Goal: Information Seeking & Learning: Compare options

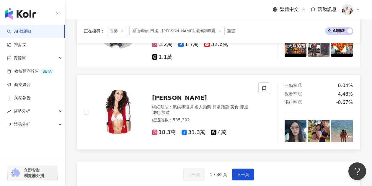
scroll to position [1060, 0]
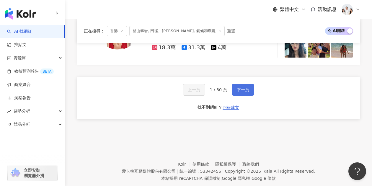
click at [237, 87] on span "下一頁" at bounding box center [243, 89] width 12 height 5
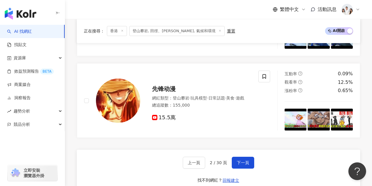
scroll to position [1055, 0]
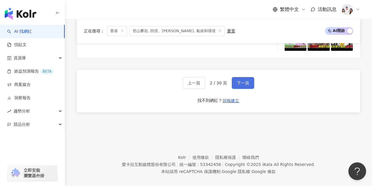
click at [244, 81] on span "下一頁" at bounding box center [243, 83] width 12 height 5
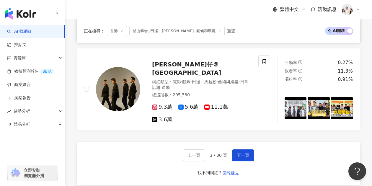
scroll to position [1005, 0]
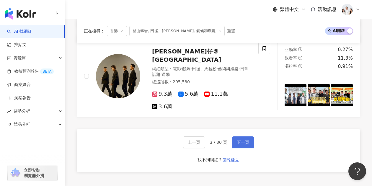
click at [239, 140] on span "下一頁" at bounding box center [243, 142] width 12 height 5
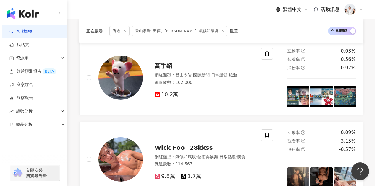
scroll to position [0, 0]
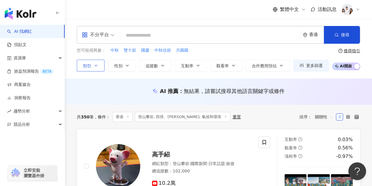
click at [95, 68] on button "類型" at bounding box center [91, 66] width 28 height 12
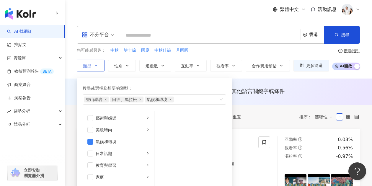
click at [95, 68] on button "類型 搜尋或選擇您想要的類型： 登山攀岩 田徑、馬拉松 氣候和環境 藝術與娛樂 美妝時尚 氣候和環境 日常話題 教育與學習 家庭 財經 美食 命理占卜 遊戲 …" at bounding box center [91, 66] width 28 height 12
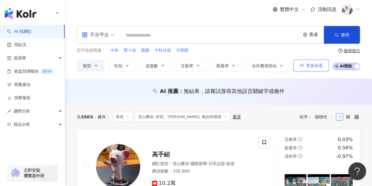
click at [296, 65] on button "更多篩選" at bounding box center [311, 66] width 35 height 12
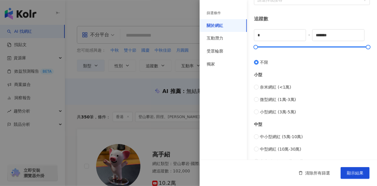
scroll to position [259, 0]
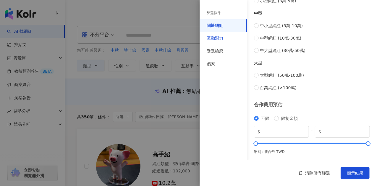
click at [219, 38] on div "互動潛力" at bounding box center [215, 38] width 17 height 6
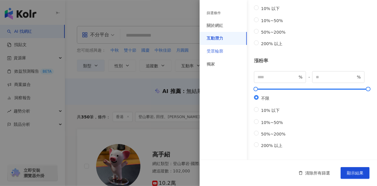
click at [225, 52] on div "受眾輪廓" at bounding box center [222, 51] width 47 height 13
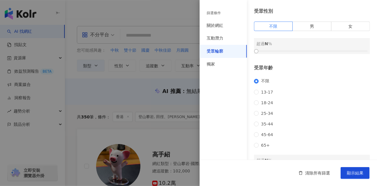
scroll to position [0, 0]
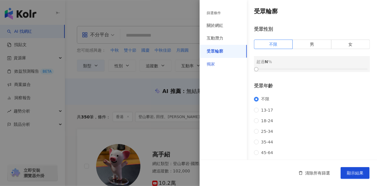
click at [221, 61] on div "獨家" at bounding box center [222, 64] width 47 height 13
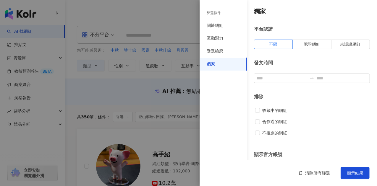
click at [165, 16] on div at bounding box center [188, 93] width 377 height 186
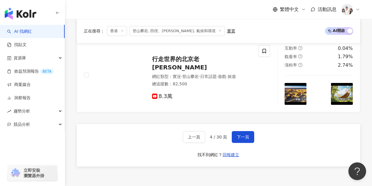
scroll to position [975, 0]
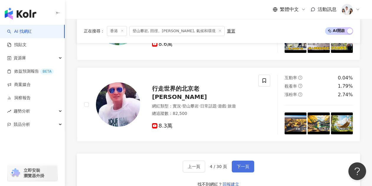
click at [239, 161] on button "下一頁" at bounding box center [243, 167] width 22 height 12
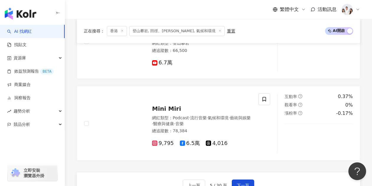
scroll to position [1005, 0]
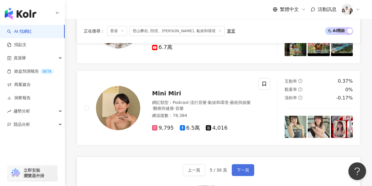
click at [243, 168] on span "下一頁" at bounding box center [243, 170] width 12 height 5
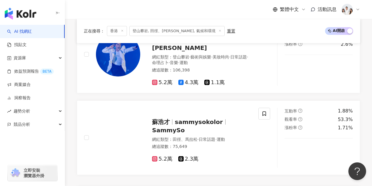
scroll to position [975, 0]
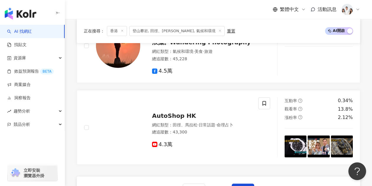
scroll to position [1034, 0]
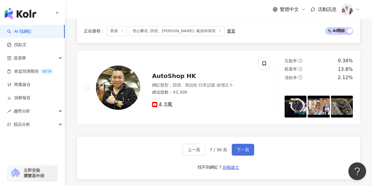
click at [232, 144] on button "下一頁" at bounding box center [243, 150] width 22 height 12
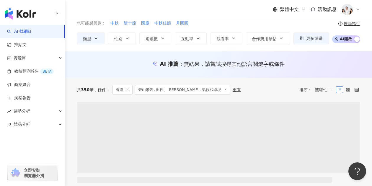
scroll to position [0, 0]
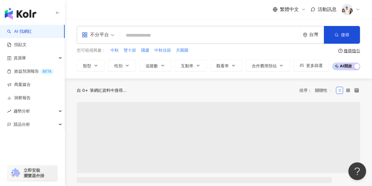
click at [161, 36] on input "search" at bounding box center [210, 35] width 175 height 11
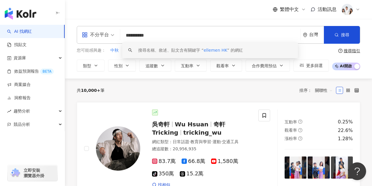
click at [145, 35] on input "**********" at bounding box center [210, 35] width 175 height 11
type input "*********"
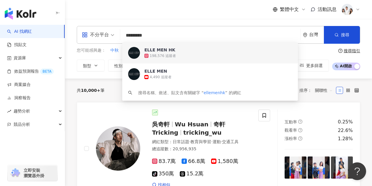
click at [174, 51] on span "ELLE MEN HK" at bounding box center [206, 50] width 125 height 6
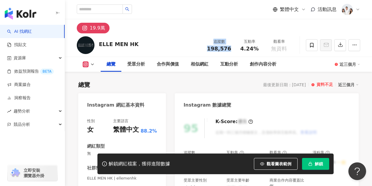
drag, startPoint x: 209, startPoint y: 41, endPoint x: 230, endPoint y: 48, distance: 22.7
click at [230, 48] on div "追蹤數 198,576" at bounding box center [219, 45] width 31 height 13
click at [230, 48] on span "198,576" at bounding box center [219, 48] width 24 height 6
drag, startPoint x: 214, startPoint y: 43, endPoint x: 231, endPoint y: 50, distance: 18.2
click at [231, 50] on div "追蹤數 198,576" at bounding box center [219, 45] width 31 height 13
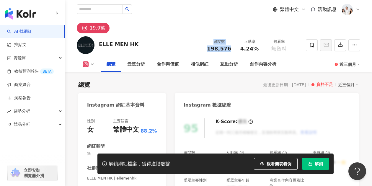
copy div "追蹤數 198,576"
drag, startPoint x: 242, startPoint y: 43, endPoint x: 256, endPoint y: 48, distance: 14.9
click at [256, 48] on div "互動率 4.24%" at bounding box center [250, 45] width 30 height 13
copy div "互動率 4.24%"
click at [220, 38] on div "追蹤數 198,576 互動率 4.24% 觀看率 無資料" at bounding box center [249, 44] width 90 height 17
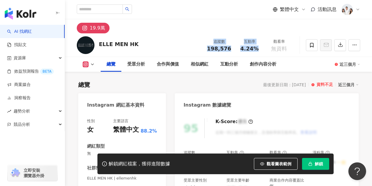
drag, startPoint x: 211, startPoint y: 43, endPoint x: 257, endPoint y: 52, distance: 46.9
click at [257, 52] on div "追蹤數 198,576 互動率 4.24% 觀看率 無資料" at bounding box center [249, 44] width 90 height 17
copy div "追蹤數 198,576 互動率 4.24%"
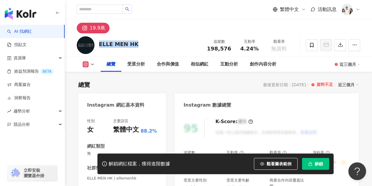
drag, startPoint x: 134, startPoint y: 46, endPoint x: 99, endPoint y: 43, distance: 35.9
click at [98, 43] on div "ELLE MEN HK 追蹤數 198,576 互動率 4.24% 觀看率 無資料" at bounding box center [218, 44] width 307 height 23
copy div "ELLE MEN HK"
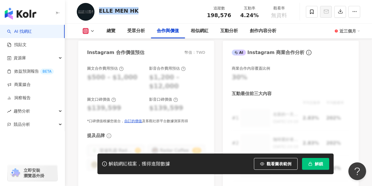
scroll to position [827, 0]
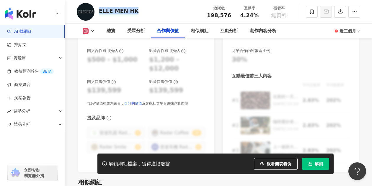
click at [312, 164] on icon "button" at bounding box center [310, 164] width 4 height 4
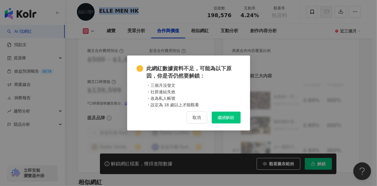
click at [228, 119] on span "繼續解鎖" at bounding box center [226, 117] width 17 height 5
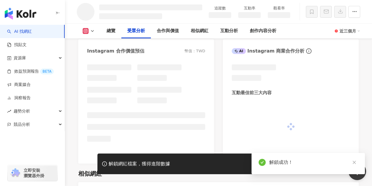
scroll to position [617, 0]
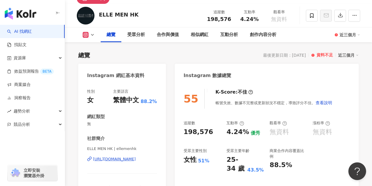
scroll to position [59, 0]
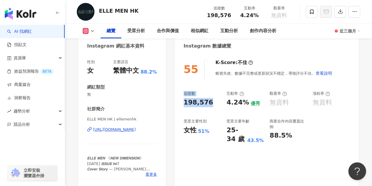
drag, startPoint x: 210, startPoint y: 104, endPoint x: 181, endPoint y: 95, distance: 30.6
click at [181, 95] on div "55 K-Score : 不佳 帳號失效、數據不完整或更新狀況不穩定，導致評分不佳。 查看說明 追蹤數 198,576 互動率 4.24% 優秀 觀看率 無資…" at bounding box center [267, 119] width 184 height 133
copy div "追蹤數 198,576"
click at [208, 103] on div "198,576" at bounding box center [199, 102] width 30 height 9
drag, startPoint x: 210, startPoint y: 105, endPoint x: 182, endPoint y: 102, distance: 28.3
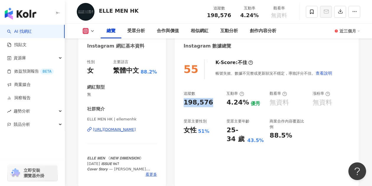
click at [182, 102] on div "55 K-Score : 不佳 帳號失效、數據不完整或更新狀況不穩定，導致評分不佳。 查看說明 追蹤數 198,576 互動率 4.24% 優秀 觀看率 無資…" at bounding box center [267, 119] width 184 height 133
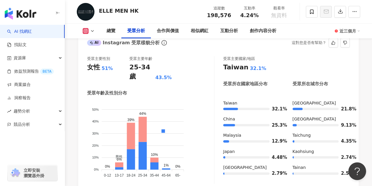
scroll to position [532, 0]
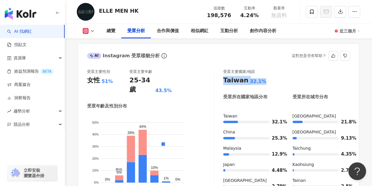
drag, startPoint x: 265, startPoint y: 83, endPoint x: 219, endPoint y: 83, distance: 45.8
click at [219, 83] on div "受眾主要性別 女性 51% 受眾主要年齡 25-34 歲 43.5% 受眾年齡及性別分布 男性 女性 50% 50% 40% 40% 30% 30% 20% …" at bounding box center [218, 133] width 263 height 128
copy div "Taiwan 32.1%"
drag, startPoint x: 83, startPoint y: 80, endPoint x: 123, endPoint y: 83, distance: 40.0
click at [123, 83] on div "受眾主要性別 女性 51% 受眾主要年齡 25-34 歲 43.5% 受眾年齡及性別分布 男性 女性 50% 50% 40% 40% 30% 30% 20% …" at bounding box center [218, 134] width 281 height 143
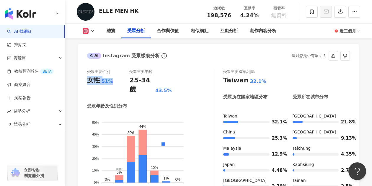
click at [123, 83] on div "女性 51%" at bounding box center [108, 80] width 42 height 9
drag, startPoint x: 125, startPoint y: 80, endPoint x: 156, endPoint y: 80, distance: 30.7
click at [156, 80] on div "受眾主要性別 女性 51% 受眾主要年齡 25-34 歲 43.5%" at bounding box center [150, 81] width 127 height 25
copy div "受眾主要年齡 25-34 歲"
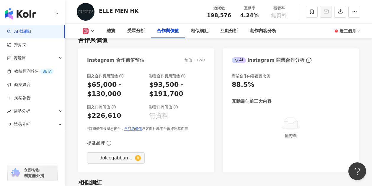
scroll to position [798, 0]
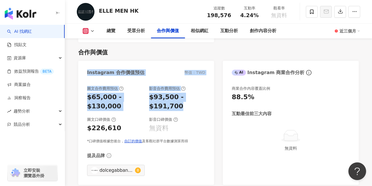
drag, startPoint x: 83, startPoint y: 67, endPoint x: 179, endPoint y: 105, distance: 103.2
click at [179, 105] on div "Instagram 合作價值預估 幣值：TWD 圖文合作費用預估 $65,000 - $130,000 影音合作費用預估 $93,500 - $191,700…" at bounding box center [146, 123] width 136 height 124
copy div "Instagram 合作價值預估 幣值：TWD 圖文合作費用預估 $65,000 - $130,000 影音合作費用預估 $93,500 - $191,700"
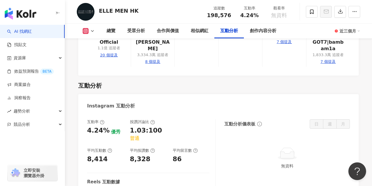
scroll to position [1182, 0]
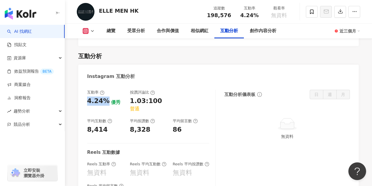
drag, startPoint x: 86, startPoint y: 87, endPoint x: 105, endPoint y: 86, distance: 19.0
click at [105, 86] on div "互動率 4.24% 優秀 按讚評論比 1.03:100 普通 平均互動數 8,414 平均按讚數 8,328 平均留言數 86 Reels 互動數據 Reel…" at bounding box center [218, 146] width 281 height 124
click at [105, 97] on div "4.24%" at bounding box center [98, 101] width 22 height 9
drag, startPoint x: 87, startPoint y: 78, endPoint x: 106, endPoint y: 86, distance: 20.5
click at [106, 90] on div "互動率 4.24% 優秀" at bounding box center [105, 101] width 37 height 22
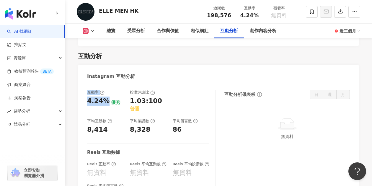
copy div "互動率 4.24%"
drag, startPoint x: 128, startPoint y: 76, endPoint x: 144, endPoint y: 86, distance: 19.2
click at [144, 90] on div "互動率 4.24% 優秀 按讚評論比 1.03:100 普通 平均互動數 8,414 平均按讚數 8,328 平均留言數 86" at bounding box center [148, 112] width 122 height 44
click at [144, 97] on div "1.03:100" at bounding box center [146, 101] width 32 height 9
drag, startPoint x: 86, startPoint y: 107, endPoint x: 106, endPoint y: 114, distance: 21.9
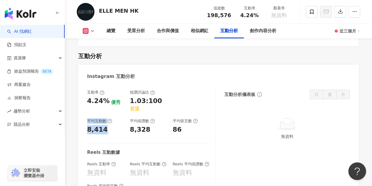
click at [106, 114] on div "互動率 4.24% 優秀 按讚評論比 1.03:100 普通 平均互動數 8,414 平均按讚數 8,328 平均留言數 86 Reels 互動數據 Reel…" at bounding box center [218, 146] width 281 height 124
click at [106, 125] on div "8,414" at bounding box center [105, 129] width 37 height 9
drag, startPoint x: 127, startPoint y: 105, endPoint x: 152, endPoint y: 118, distance: 28.3
click at [152, 118] on div "互動率 4.24% 優秀 按讚評論比 1.03:100 普通 平均互動數 8,414 平均按讚數 8,328 平均留言數 86" at bounding box center [148, 112] width 122 height 44
click at [152, 125] on div "8,328" at bounding box center [148, 129] width 37 height 9
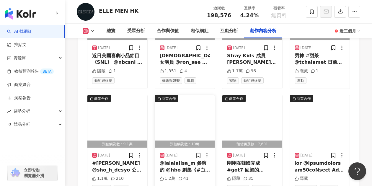
scroll to position [1774, 0]
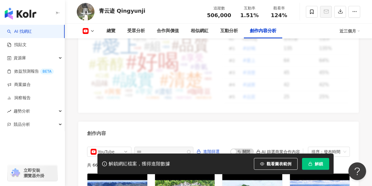
scroll to position [1477, 0]
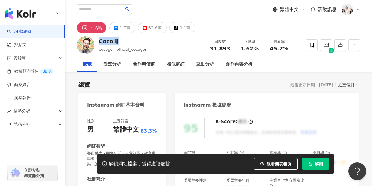
drag, startPoint x: 99, startPoint y: 41, endPoint x: 115, endPoint y: 42, distance: 16.5
click at [115, 42] on div "Coco哥" at bounding box center [123, 41] width 48 height 7
copy div "Coco哥"
drag, startPoint x: 146, startPoint y: 49, endPoint x: 116, endPoint y: 49, distance: 30.4
click at [116, 49] on div "Coco哥 cocogor, official_cocogor 追蹤數 31,893 互動率 1.62% 觀看率 45.2%" at bounding box center [218, 44] width 307 height 23
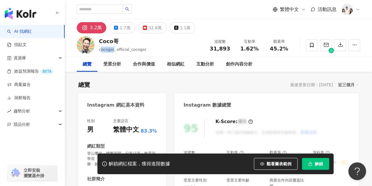
drag, startPoint x: 100, startPoint y: 51, endPoint x: 113, endPoint y: 51, distance: 12.4
click at [113, 51] on span "cocogor, official_cocogor" at bounding box center [123, 49] width 48 height 4
drag, startPoint x: 97, startPoint y: 50, endPoint x: 113, endPoint y: 52, distance: 15.2
click at [113, 52] on div "Coco哥 cocogor, official_cocogor 追蹤數 31,893 互動率 1.62% 觀看率 45.2%" at bounding box center [218, 44] width 307 height 23
copy span "cocogor"
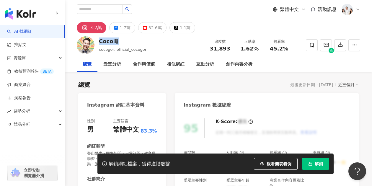
drag, startPoint x: 118, startPoint y: 42, endPoint x: 99, endPoint y: 38, distance: 19.4
click at [99, 38] on div "Coco哥" at bounding box center [123, 41] width 48 height 7
copy div "Coco哥"
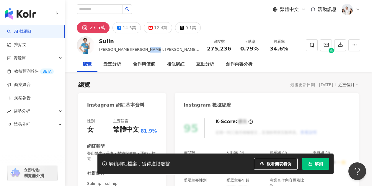
drag, startPoint x: 147, startPoint y: 49, endPoint x: 135, endPoint y: 49, distance: 11.8
click at [135, 49] on span "[PERSON_NAME][PERSON_NAME], [PERSON_NAME], sulinip" at bounding box center [149, 52] width 100 height 10
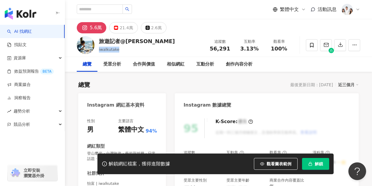
drag, startPoint x: 120, startPoint y: 50, endPoint x: 99, endPoint y: 48, distance: 20.5
click at [99, 48] on div "iwalkutake" at bounding box center [137, 50] width 76 height 6
copy span "iwalkutake"
click at [171, 44] on div "旅遊記者@[PERSON_NAME] 追蹤數 56,291 互動率 3.13% 觀看率 100%" at bounding box center [218, 44] width 307 height 23
drag, startPoint x: 210, startPoint y: 41, endPoint x: 234, endPoint y: 49, distance: 25.1
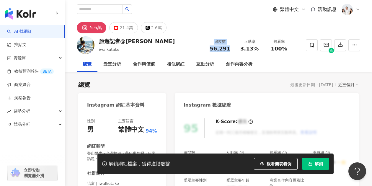
click at [234, 49] on div "追蹤數 56,291" at bounding box center [220, 45] width 30 height 13
drag, startPoint x: 142, startPoint y: 41, endPoint x: 131, endPoint y: 40, distance: 10.7
click at [131, 40] on div "旅遊記者@[PERSON_NAME] 追蹤數 56,291 互動率 3.13% 觀看率 100%" at bounding box center [218, 44] width 307 height 23
copy div "怡富"
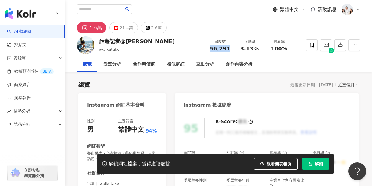
drag, startPoint x: 203, startPoint y: 46, endPoint x: 229, endPoint y: 51, distance: 26.8
click at [229, 51] on div "旅遊記者@[PERSON_NAME] 追蹤數 56,291 互動率 3.13% 觀看率 100%" at bounding box center [218, 44] width 307 height 23
copy span "56,291"
drag, startPoint x: 239, startPoint y: 49, endPoint x: 257, endPoint y: 51, distance: 18.1
click at [257, 51] on div "3.13%" at bounding box center [249, 49] width 22 height 6
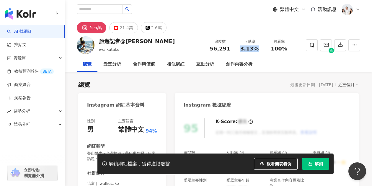
copy span "3.13%"
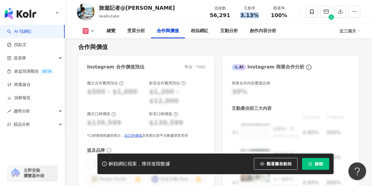
scroll to position [798, 0]
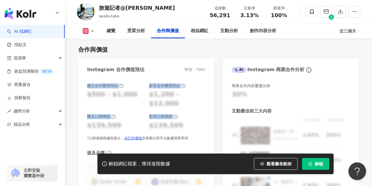
drag, startPoint x: 89, startPoint y: 87, endPoint x: 185, endPoint y: 121, distance: 102.0
click at [185, 121] on div "圖文合作費用預估 $500 - $1,000 影音合作費用預估 $1,200 - $12,000 圖文口碑價值 $139,599 影音口碑價值 $139,59…" at bounding box center [146, 112] width 118 height 58
click at [185, 121] on div "$139,599" at bounding box center [177, 125] width 56 height 9
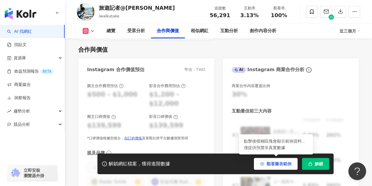
click at [289, 164] on span "觀看圖表範例" at bounding box center [279, 164] width 25 height 5
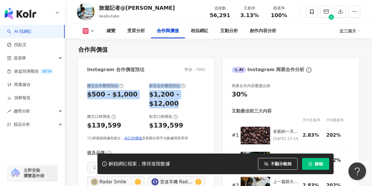
drag, startPoint x: 86, startPoint y: 83, endPoint x: 205, endPoint y: 100, distance: 120.8
click at [205, 100] on div "圖文合作費用預估 $500 - $1,000 影音合作費用預估 $1,200 - $12,000 圖文口碑價值 $139,599 影音口碑價值 $139,59…" at bounding box center [146, 142] width 136 height 130
copy div "圖文合作費用預估 $500 - $1,000 影音合作費用預估 $1,200 - $12,000"
click at [281, 162] on span "不顯示範例" at bounding box center [281, 164] width 21 height 5
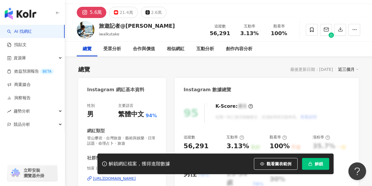
scroll to position [59, 0]
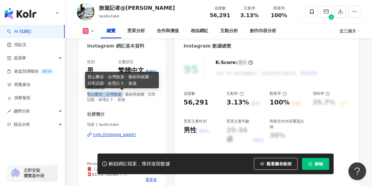
drag, startPoint x: 87, startPoint y: 94, endPoint x: 125, endPoint y: 95, distance: 37.2
click at [125, 95] on span "登山攀岩 · 台灣旅遊 · 藝術與娛樂 · 日常話題 · 命理占卜 · 旅遊" at bounding box center [122, 97] width 70 height 11
copy span "登山攀岩 · 台灣旅遊"
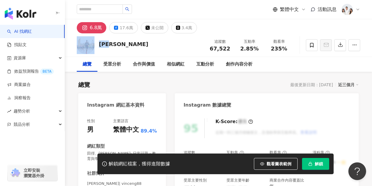
drag, startPoint x: 113, startPoint y: 44, endPoint x: 95, endPoint y: 40, distance: 18.9
click at [95, 40] on div "伍家謙 追蹤數 67,522 互動率 2.85% 觀看率 235%" at bounding box center [218, 44] width 307 height 23
copy div "伍家謙"
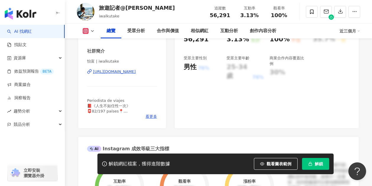
scroll to position [89, 0]
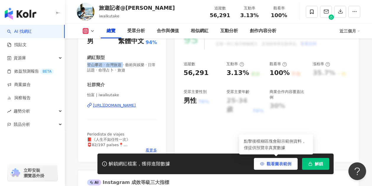
click at [262, 165] on icon "button" at bounding box center [262, 164] width 4 height 4
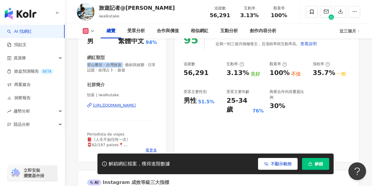
click at [262, 165] on button "不顯示範例" at bounding box center [278, 164] width 40 height 12
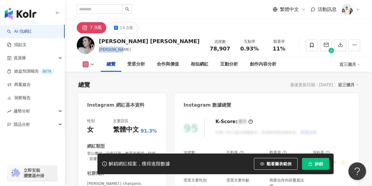
drag, startPoint x: 126, startPoint y: 51, endPoint x: 98, endPoint y: 49, distance: 28.5
click at [98, 49] on div "[PERSON_NAME] [PERSON_NAME] [PERSON_NAME] 追蹤數 78,907 互動率 0.93% 觀看率 11%" at bounding box center [218, 44] width 307 height 23
copy span "[PERSON_NAME]"
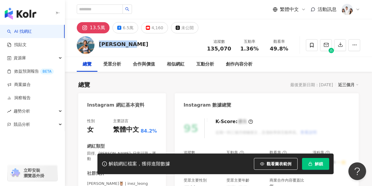
drag, startPoint x: 99, startPoint y: 45, endPoint x: 126, endPoint y: 46, distance: 26.6
click at [126, 46] on div "Inez Leong 梁諾妍" at bounding box center [123, 43] width 49 height 7
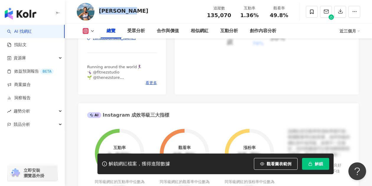
scroll to position [177, 0]
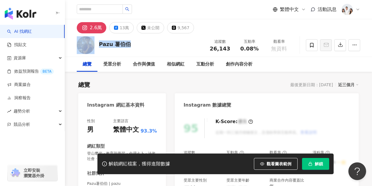
drag, startPoint x: 130, startPoint y: 44, endPoint x: 95, endPoint y: 43, distance: 34.9
click at [95, 43] on div "Pazu 薯伯伯 追蹤數 26,143 互動率 0.08% 觀看率 無資料" at bounding box center [218, 44] width 307 height 23
copy div "Pazu 薯伯伯"
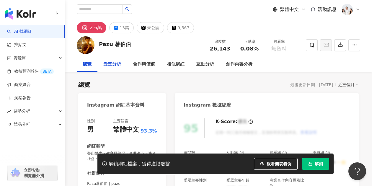
click at [113, 64] on div "受眾分析" at bounding box center [112, 64] width 18 height 7
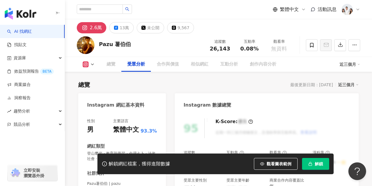
scroll to position [514, 0]
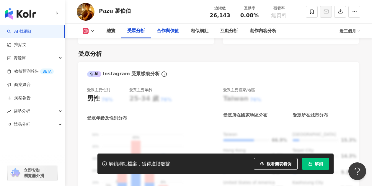
click at [169, 33] on div "合作與價值" at bounding box center [168, 30] width 22 height 7
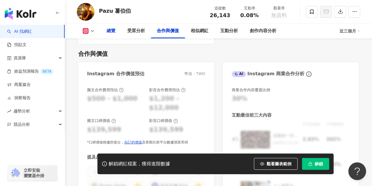
click at [109, 33] on div "總覽" at bounding box center [111, 30] width 9 height 7
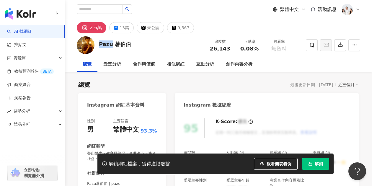
drag, startPoint x: 111, startPoint y: 45, endPoint x: 100, endPoint y: 44, distance: 11.6
click at [100, 44] on div "Pazu 薯伯伯" at bounding box center [115, 43] width 32 height 7
copy div "Pazu"
drag, startPoint x: 129, startPoint y: 45, endPoint x: 113, endPoint y: 42, distance: 16.5
click at [113, 42] on div "Pazu 薯伯伯 追蹤數 26,143 互動率 0.08% 觀看率 無資料" at bounding box center [218, 44] width 307 height 23
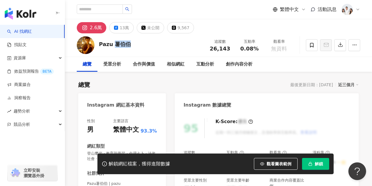
copy div "薯伯伯"
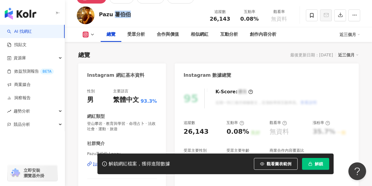
scroll to position [59, 0]
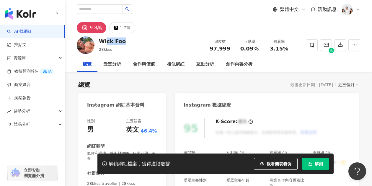
drag, startPoint x: 125, startPoint y: 42, endPoint x: 106, endPoint y: 43, distance: 18.9
click at [106, 43] on div "Wick Foo 28kkss 追蹤數 97,999 互動率 0.09% 觀看率 3.15%" at bounding box center [218, 44] width 307 height 23
click at [98, 50] on div "Wick Foo 28kkss 追蹤數 97,999 互動率 0.09% 觀看率 3.15%" at bounding box center [218, 44] width 307 height 23
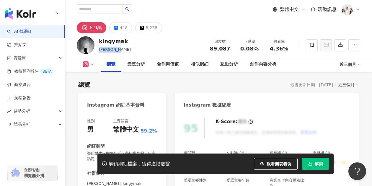
drag, startPoint x: 123, startPoint y: 47, endPoint x: 99, endPoint y: 48, distance: 24.0
click at [99, 48] on div "[PERSON_NAME]" at bounding box center [115, 50] width 32 height 6
copy span "[PERSON_NAME]"
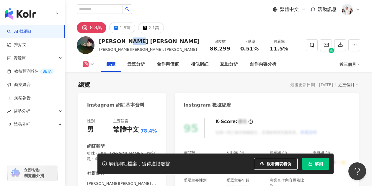
drag, startPoint x: 142, startPoint y: 41, endPoint x: 125, endPoint y: 41, distance: 16.8
click at [125, 41] on div "Jack Hui 許家傑 許家傑 Jack Hui, 許家傑 追蹤數 88,299 互動率 0.51% 觀看率 11.5%" at bounding box center [218, 44] width 307 height 23
copy div "許家傑"
drag, startPoint x: 99, startPoint y: 41, endPoint x: 122, endPoint y: 41, distance: 22.8
click at [122, 41] on div "Jack Hui 許家傑 許家傑 Jack Hui, 許家傑 追蹤數 88,299 互動率 0.51% 觀看率 11.5%" at bounding box center [218, 44] width 307 height 23
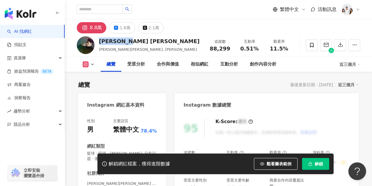
copy div "Jack Hui"
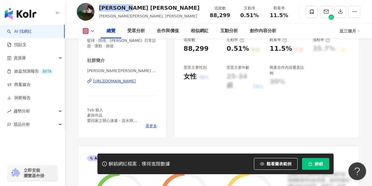
scroll to position [118, 0]
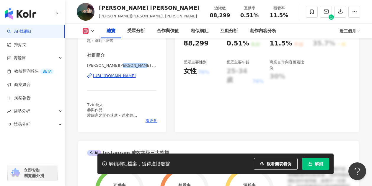
drag, startPoint x: 137, startPoint y: 65, endPoint x: 118, endPoint y: 63, distance: 19.7
click at [118, 63] on div "社群簡介 許家傑 Jack Hui | jackhero5 https://www.instagram.com/jackhero5/ Tvb 藝人 參與作品 …" at bounding box center [122, 87] width 70 height 71
copy span "jackhero5"
drag, startPoint x: 87, startPoint y: 65, endPoint x: 135, endPoint y: 66, distance: 48.2
click at [135, 66] on div "性別 男 主要語言 繁體中文 78.4% 網紅類型 籃球 · 田徑、馬拉松 · 日常話題 · 運動 · 旅遊 社群簡介 許家傑 Jack Hui | jack…" at bounding box center [122, 63] width 88 height 138
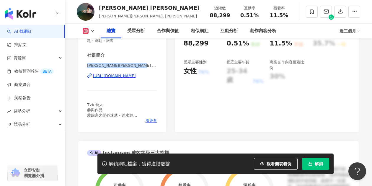
copy span "許家傑 Jack Hui | jackhero5"
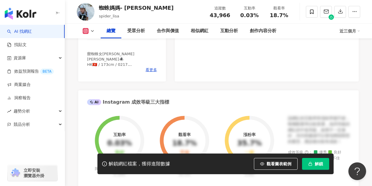
scroll to position [118, 0]
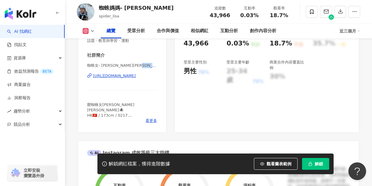
drag, startPoint x: 156, startPoint y: 67, endPoint x: 136, endPoint y: 65, distance: 20.5
click at [136, 65] on div "性別 女 主要語言 繁體中文 95.6% 網紅類型 自行車 · 田徑、[PERSON_NAME]· 日常話題 · 教育與學習 · 運動 社群簡介 蜘蛛女- […" at bounding box center [122, 63] width 88 height 138
copy span "spider_lisa"
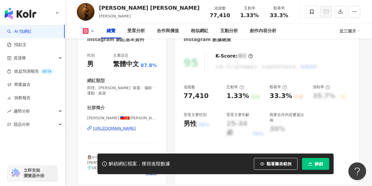
scroll to position [59, 0]
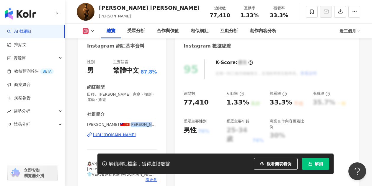
drag, startPoint x: 143, startPoint y: 126, endPoint x: 126, endPoint y: 123, distance: 17.1
click at [126, 123] on span "Paul Gor 🇹🇼🇭🇰黄耀洪 | paulgoor" at bounding box center [122, 124] width 70 height 5
copy span "goor"
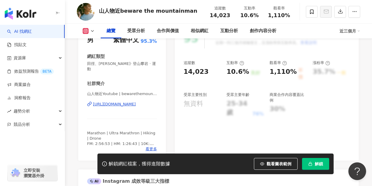
scroll to position [89, 0]
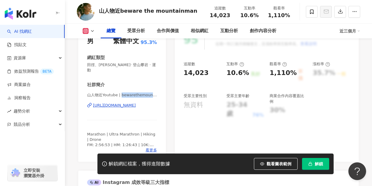
drag, startPoint x: 121, startPoint y: 90, endPoint x: 155, endPoint y: 90, distance: 34.6
click at [155, 92] on span "山人物近Youtube | bewarethemountainman" at bounding box center [122, 94] width 70 height 5
copy span "bewarethemountai"
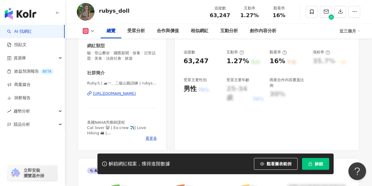
scroll to position [89, 0]
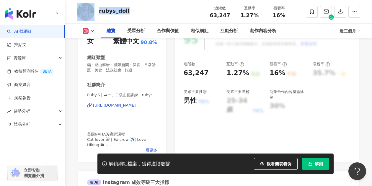
drag, startPoint x: 131, startPoint y: 12, endPoint x: 94, endPoint y: 9, distance: 37.0
click at [94, 9] on div "rubys_doll 追蹤數 63,247 互動率 1.27% 觀看率 16%" at bounding box center [218, 11] width 307 height 23
copy div "rubys_doll"
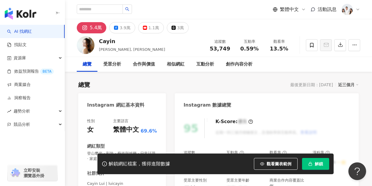
click at [99, 41] on div "Cayin Cayin Lui, 嘉欣 追蹤數 53,749 互動率 0.59% 觀看率 13.5%" at bounding box center [218, 44] width 307 height 23
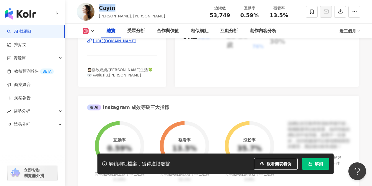
scroll to position [118, 0]
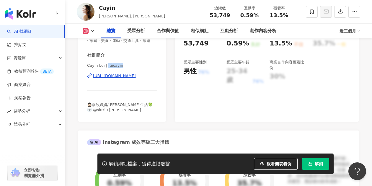
drag, startPoint x: 122, startPoint y: 72, endPoint x: 106, endPoint y: 69, distance: 15.9
click at [106, 68] on span "Cayin Lui | luicayin" at bounding box center [122, 65] width 70 height 5
copy span "luicayin"
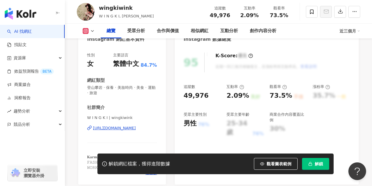
scroll to position [89, 0]
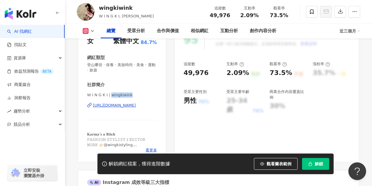
drag, startPoint x: 125, startPoint y: 95, endPoint x: 108, endPoint y: 95, distance: 17.1
click at [108, 95] on span "W I N G K I | wingkiwink" at bounding box center [122, 94] width 70 height 5
copy span "wingkiwink"
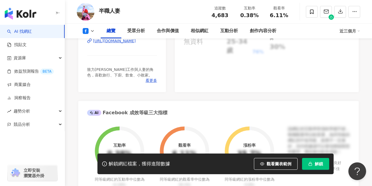
scroll to position [89, 0]
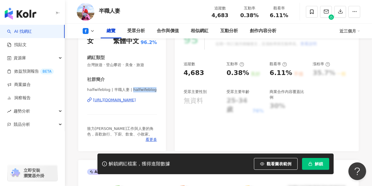
drag, startPoint x: 131, startPoint y: 89, endPoint x: 152, endPoint y: 89, distance: 21.6
click at [152, 89] on span "halfwifeblog | 半職人妻 | halfwifeblog" at bounding box center [122, 89] width 70 height 5
copy span "halfwifeblog"
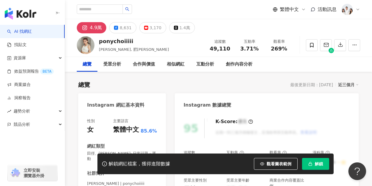
scroll to position [118, 0]
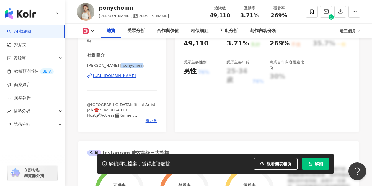
drag, startPoint x: 144, startPoint y: 61, endPoint x: 119, endPoint y: 60, distance: 24.8
click at [119, 63] on span "[PERSON_NAME] | ponychoiiiii" at bounding box center [122, 65] width 70 height 5
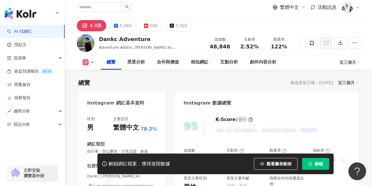
scroll to position [118, 0]
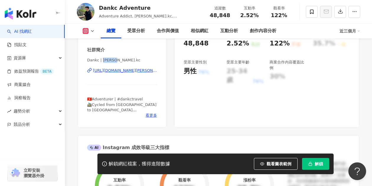
drag, startPoint x: 117, startPoint y: 60, endPoint x: 102, endPoint y: 59, distance: 14.8
click at [102, 59] on span "Dankc | [PERSON_NAME].kc" at bounding box center [122, 60] width 70 height 5
copy span "[PERSON_NAME].kc"
drag, startPoint x: 146, startPoint y: 10, endPoint x: 105, endPoint y: 9, distance: 41.4
click at [98, 8] on div "Dankc Adventure Adventure Addict, [PERSON_NAME].kc, [PERSON_NAME] KC, [PERSON_N…" at bounding box center [218, 11] width 307 height 23
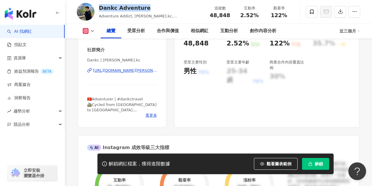
copy div "Dankc Adventure"
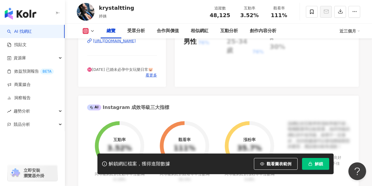
scroll to position [89, 0]
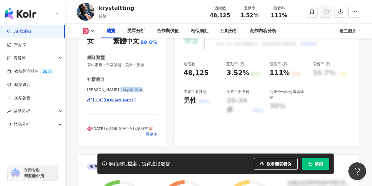
drag, startPoint x: 135, startPoint y: 91, endPoint x: 111, endPoint y: 89, distance: 23.7
click at [111, 89] on span "Krystal Ting | krystaltting" at bounding box center [122, 89] width 70 height 5
copy span "krystaltting"
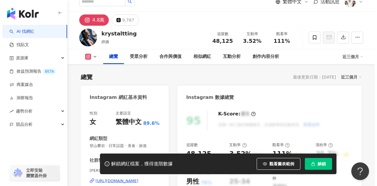
scroll to position [0, 0]
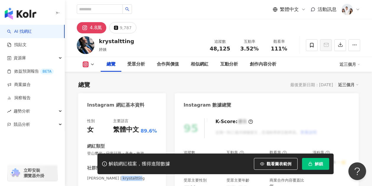
click at [28, 29] on link "AI 找網紅" at bounding box center [19, 32] width 25 height 6
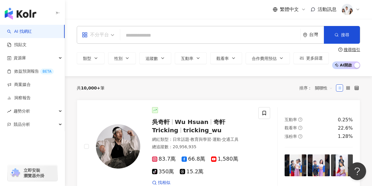
click at [94, 34] on div "不分平台" at bounding box center [95, 34] width 27 height 9
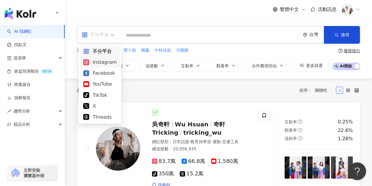
click at [98, 63] on div "Instagram" at bounding box center [99, 61] width 33 height 7
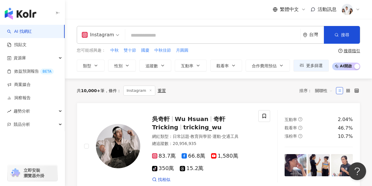
click at [151, 38] on input "search" at bounding box center [213, 35] width 170 height 11
click at [307, 64] on span "更多篩選" at bounding box center [314, 65] width 17 height 5
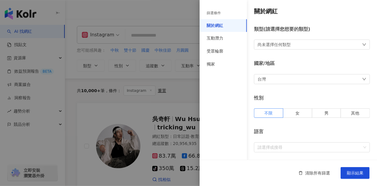
click at [292, 46] on div "尚未選擇任何類型" at bounding box center [312, 45] width 116 height 10
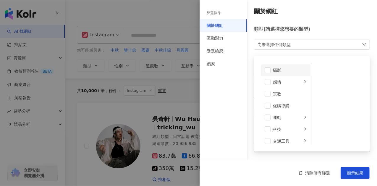
scroll to position [204, 0]
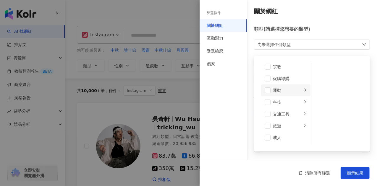
click at [276, 89] on div "運動" at bounding box center [287, 90] width 29 height 6
click at [320, 70] on li "田徑、馬拉松" at bounding box center [338, 70] width 50 height 12
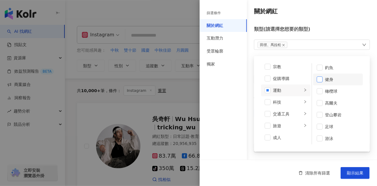
scroll to position [59, 0]
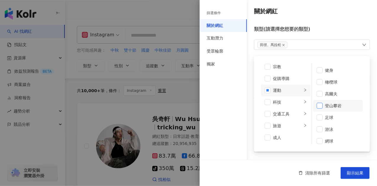
click at [318, 105] on span at bounding box center [319, 106] width 6 height 6
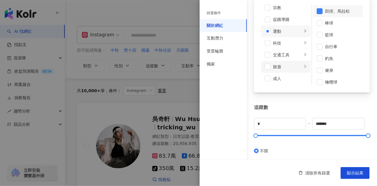
click at [275, 67] on div "旅遊" at bounding box center [287, 67] width 29 height 6
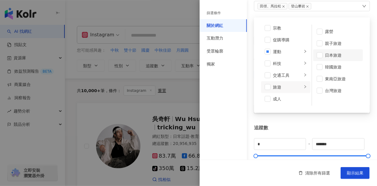
scroll to position [30, 0]
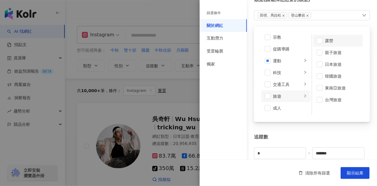
click at [326, 40] on div "露營" at bounding box center [342, 41] width 34 height 6
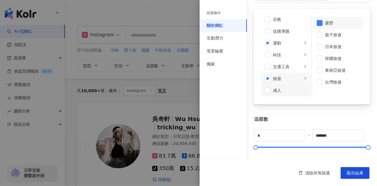
scroll to position [59, 0]
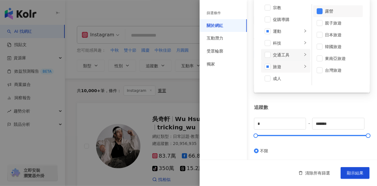
click at [287, 57] on div "交通工具" at bounding box center [287, 55] width 29 height 6
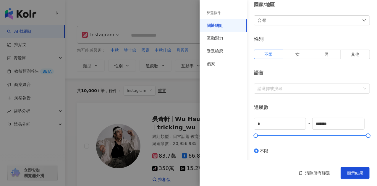
click at [338, 104] on div "追蹤數" at bounding box center [312, 107] width 116 height 6
click at [318, 90] on div at bounding box center [308, 88] width 107 height 4
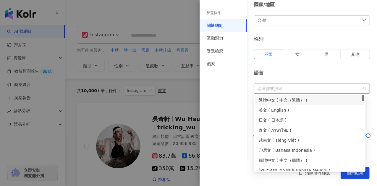
click at [301, 100] on div "繁體中文 ( 中文（繁體） )" at bounding box center [310, 100] width 102 height 6
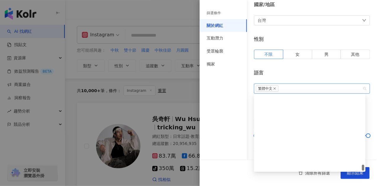
scroll to position [1682, 0]
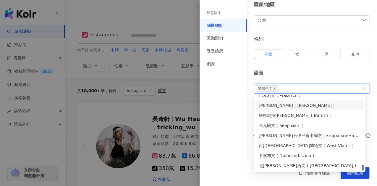
click at [319, 74] on div "語言" at bounding box center [312, 73] width 116 height 6
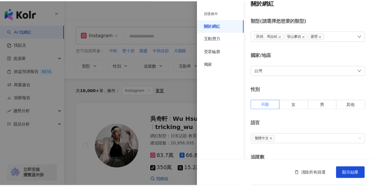
scroll to position [0, 0]
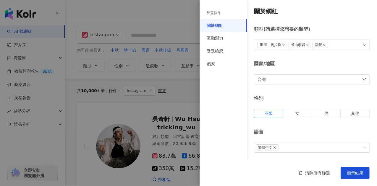
click at [309, 77] on div "台灣" at bounding box center [312, 79] width 116 height 10
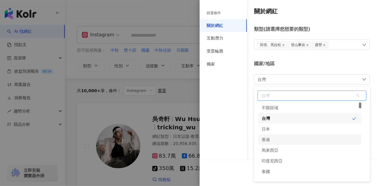
click at [288, 140] on div "香港" at bounding box center [309, 139] width 103 height 11
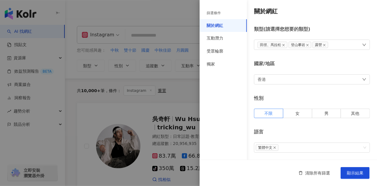
click at [316, 62] on div "國家/地區" at bounding box center [312, 64] width 116 height 6
click at [351, 174] on span "顯示結果" at bounding box center [355, 173] width 17 height 5
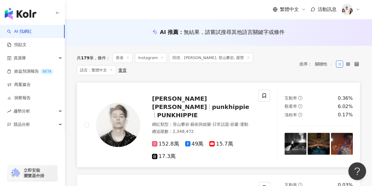
scroll to position [30, 0]
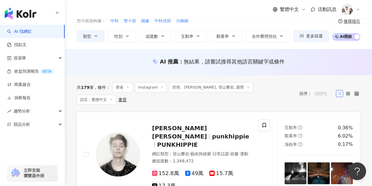
click at [322, 89] on span "關聯性" at bounding box center [324, 93] width 18 height 9
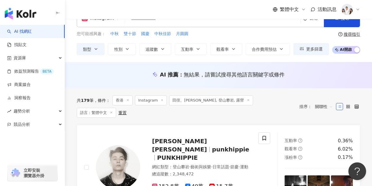
scroll to position [0, 0]
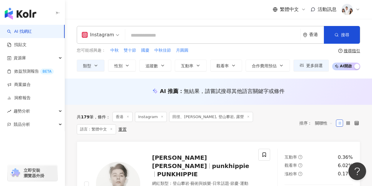
click at [197, 35] on input "search" at bounding box center [213, 35] width 170 height 11
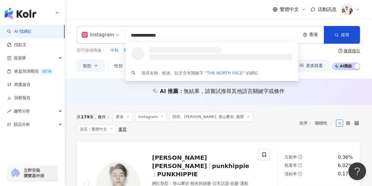
click at [203, 38] on input "**********" at bounding box center [213, 35] width 170 height 11
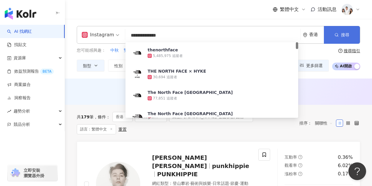
click at [332, 34] on button "搜尋" at bounding box center [342, 35] width 36 height 18
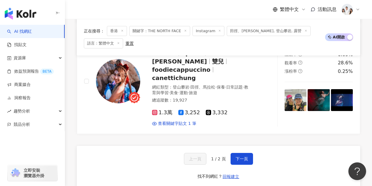
scroll to position [1093, 0]
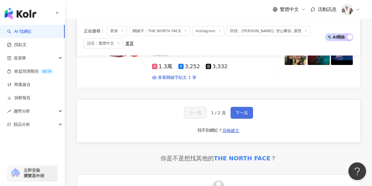
click at [242, 110] on span "下一頁" at bounding box center [242, 112] width 12 height 5
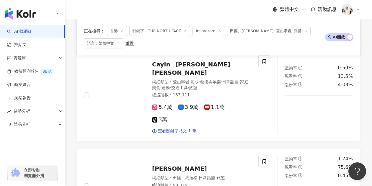
scroll to position [414, 0]
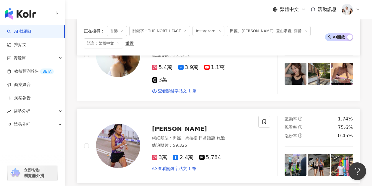
drag, startPoint x: 185, startPoint y: 80, endPoint x: 193, endPoint y: 66, distance: 16.1
click at [193, 108] on link "姚潔貞 Christy Jotbox 網紅類型 ： 田徑、馬拉松 · 日常話題 · 旅遊 總追蹤數 ： 59,325 3萬 2.4萬 5,784 查看關鍵字貼…" at bounding box center [219, 145] width 284 height 75
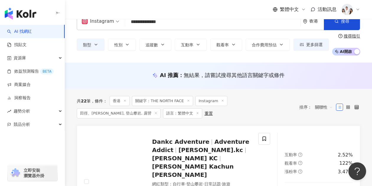
scroll to position [0, 0]
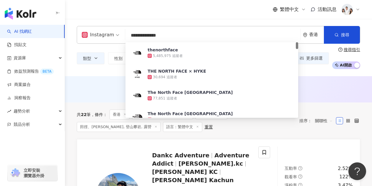
drag, startPoint x: 139, startPoint y: 36, endPoint x: 116, endPoint y: 35, distance: 23.1
click at [116, 35] on div "**********" at bounding box center [219, 35] width 284 height 18
type input "**********"
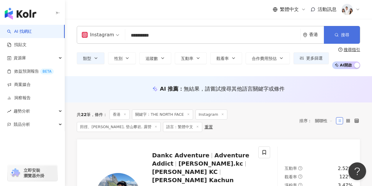
click at [333, 34] on button "搜尋" at bounding box center [342, 35] width 36 height 18
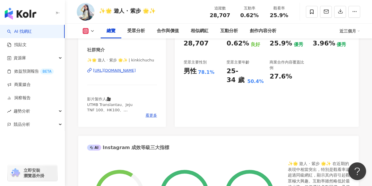
scroll to position [89, 0]
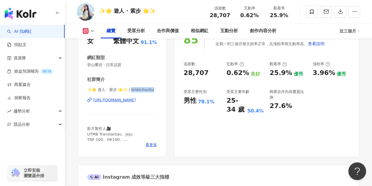
drag, startPoint x: 134, startPoint y: 90, endPoint x: 157, endPoint y: 90, distance: 22.7
click at [157, 90] on div "性別 女 主要語言 繁體中文 91.1% 網紅類型 登山攀岩 · 日常話題 社群簡介 ✨🌟 遊人 · 紫步 🌟✨ | kinkichuchu [URL][DO…" at bounding box center [122, 90] width 88 height 133
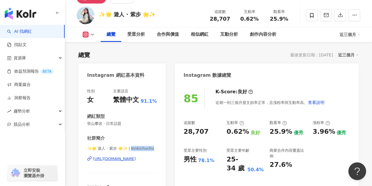
scroll to position [59, 0]
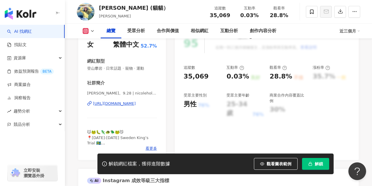
scroll to position [59, 0]
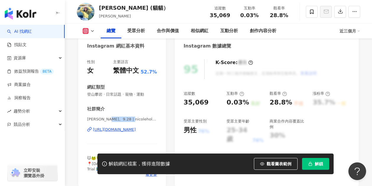
drag, startPoint x: 129, startPoint y: 120, endPoint x: 109, endPoint y: 121, distance: 20.1
click at [109, 121] on span "[PERSON_NAME]。9.28 | nicoleholam" at bounding box center [122, 119] width 70 height 5
copy span "nicoleholam"
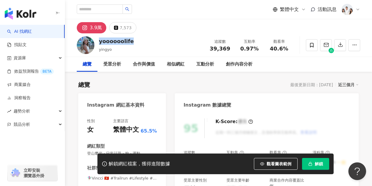
drag, startPoint x: 105, startPoint y: 41, endPoint x: 99, endPoint y: 41, distance: 6.2
click at [99, 41] on div "yoooooolife yingyo 追蹤數 39,369 互動率 0.97% 觀看率 40.6%" at bounding box center [218, 44] width 307 height 23
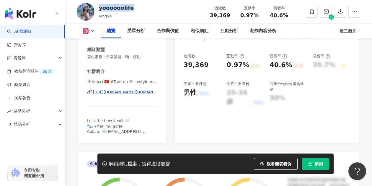
scroll to position [89, 0]
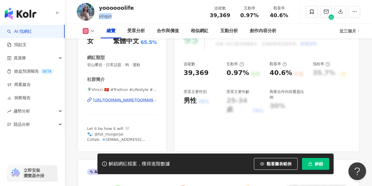
drag, startPoint x: 113, startPoint y: 18, endPoint x: 99, endPoint y: 17, distance: 13.3
click at [99, 17] on div "yingyo" at bounding box center [116, 16] width 35 height 6
copy span "yingyo"
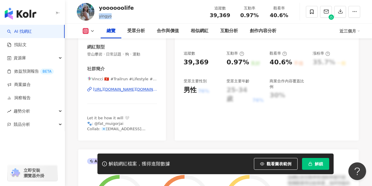
scroll to position [30, 0]
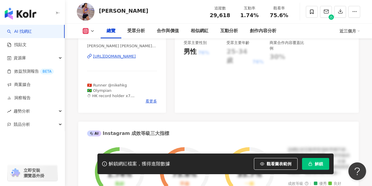
scroll to position [118, 0]
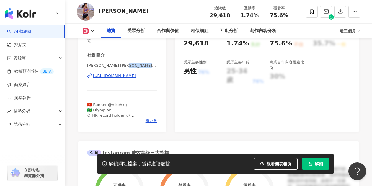
drag, startPoint x: 113, startPoint y: 60, endPoint x: 121, endPoint y: 60, distance: 8.0
click at [121, 63] on span "[PERSON_NAME] [PERSON_NAME] ykc_christy" at bounding box center [122, 65] width 70 height 5
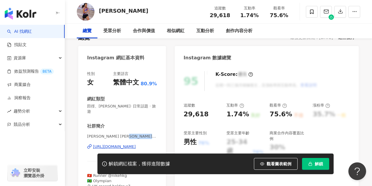
scroll to position [0, 0]
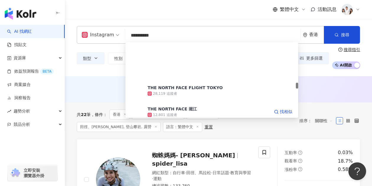
scroll to position [650, 0]
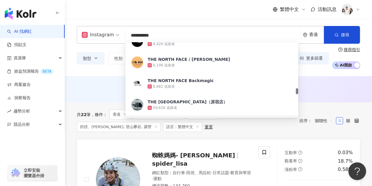
click at [246, 129] on div "共 22 筆 條件 ： 香港 關鍵字：NORTH FACE Instagram 田徑、馬拉松, 登山攀岩, 露營 語言：繁體中文 重置" at bounding box center [185, 121] width 217 height 22
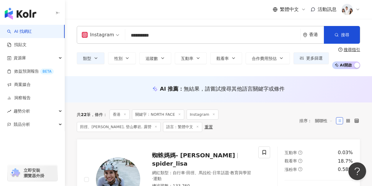
click at [178, 116] on icon at bounding box center [179, 114] width 3 height 3
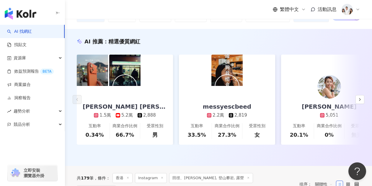
scroll to position [59, 0]
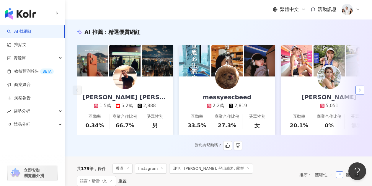
click at [359, 92] on icon "button" at bounding box center [360, 90] width 5 height 5
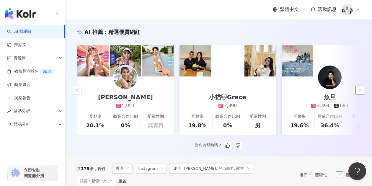
scroll to position [0, 204]
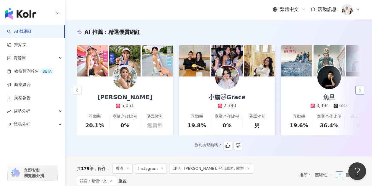
click at [359, 92] on icon "button" at bounding box center [360, 90] width 5 height 5
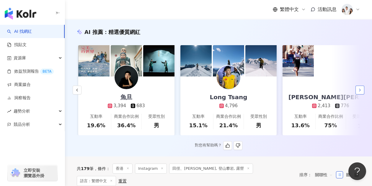
scroll to position [0, 409]
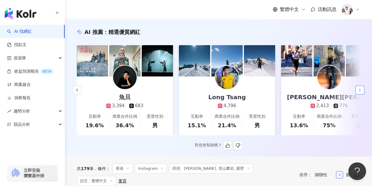
click at [360, 91] on polyline "button" at bounding box center [360, 90] width 1 height 2
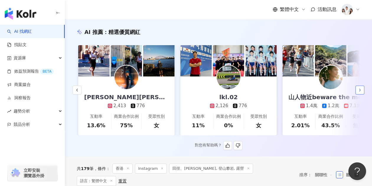
scroll to position [0, 613]
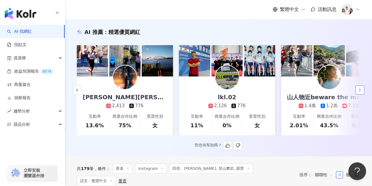
click at [361, 92] on icon "button" at bounding box center [360, 90] width 5 height 5
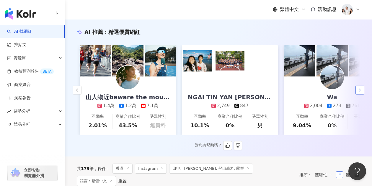
scroll to position [0, 818]
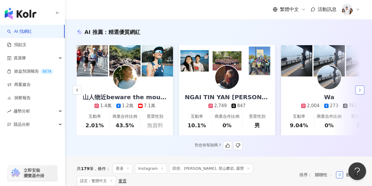
click at [361, 92] on icon "button" at bounding box center [360, 90] width 5 height 5
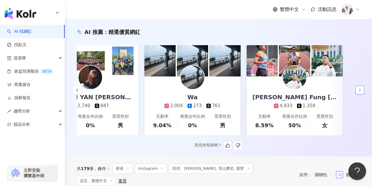
scroll to position [0, 955]
click at [74, 91] on button "button" at bounding box center [77, 90] width 9 height 9
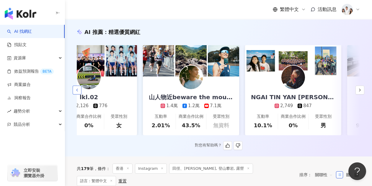
click at [74, 91] on button "button" at bounding box center [77, 90] width 9 height 9
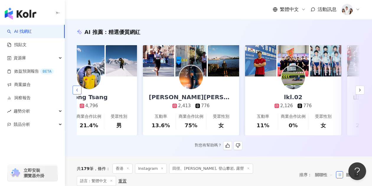
click at [74, 91] on button "button" at bounding box center [77, 90] width 9 height 9
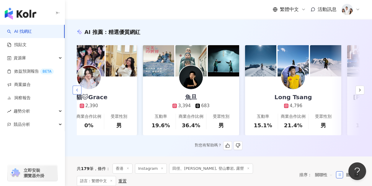
click at [74, 91] on button "button" at bounding box center [77, 90] width 9 height 9
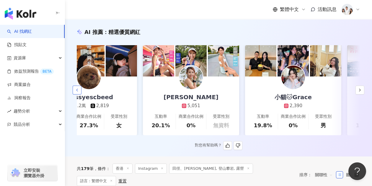
click at [74, 91] on button "button" at bounding box center [77, 90] width 9 height 9
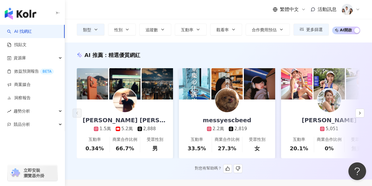
scroll to position [0, 0]
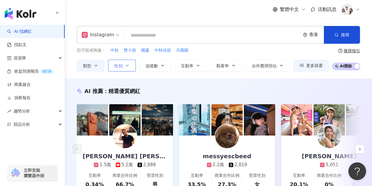
click at [116, 69] on button "性別" at bounding box center [122, 66] width 28 height 12
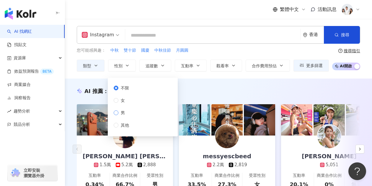
click at [129, 113] on label "男" at bounding box center [123, 113] width 18 height 6
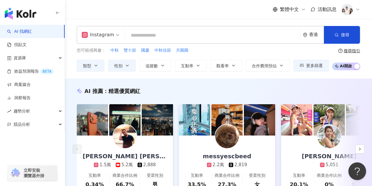
click at [264, 82] on div "AI 推薦 ： 精選優質網紅 Ron Lee 1.5萬 5.2萬 2,888 互動率 0.34% 商業合作比例 66.7% 受眾性別 男 messyescbe…" at bounding box center [218, 147] width 307 height 137
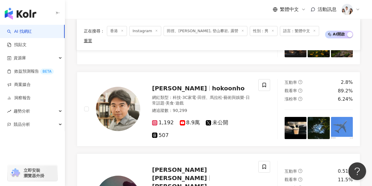
scroll to position [1005, 0]
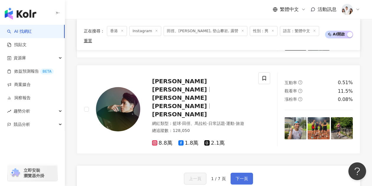
click at [242, 176] on span "下一頁" at bounding box center [242, 178] width 12 height 5
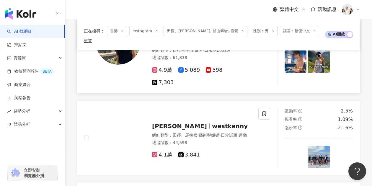
scroll to position [950, 0]
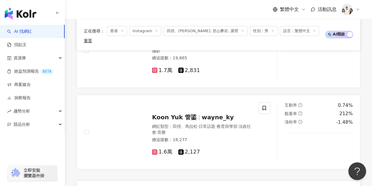
scroll to position [1064, 0]
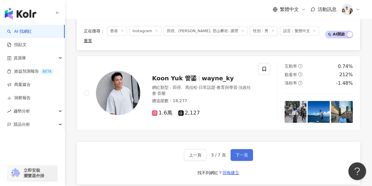
click at [240, 153] on span "下一頁" at bounding box center [242, 155] width 12 height 5
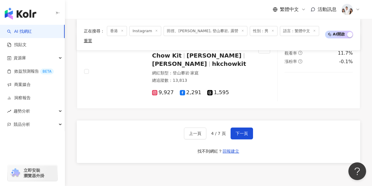
scroll to position [1022, 0]
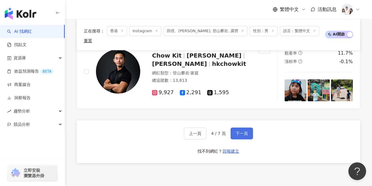
click at [239, 131] on span "下一頁" at bounding box center [242, 133] width 12 height 5
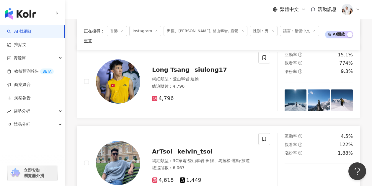
scroll to position [975, 0]
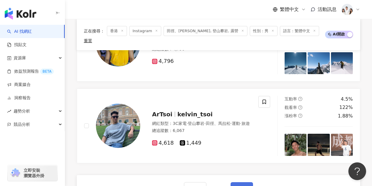
click at [240, 181] on span "下一頁" at bounding box center [242, 188] width 12 height 5
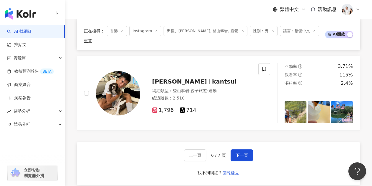
scroll to position [1064, 0]
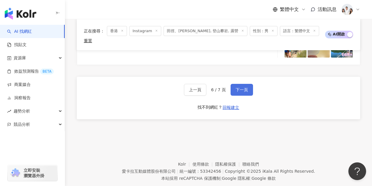
click at [233, 84] on button "下一頁" at bounding box center [242, 90] width 22 height 12
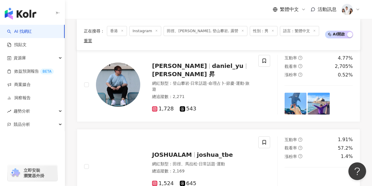
scroll to position [89, 0]
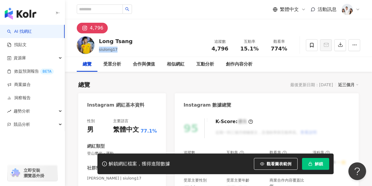
drag, startPoint x: 120, startPoint y: 50, endPoint x: 98, endPoint y: 49, distance: 21.9
click at [98, 49] on div "Long Tsang siulong17 追蹤數 4,796 互動率 15.1% 觀看率 774%" at bounding box center [218, 44] width 307 height 23
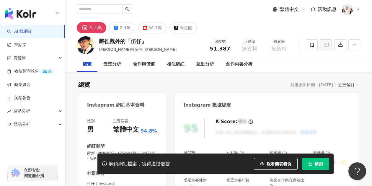
scroll to position [89, 0]
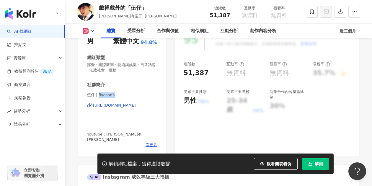
drag, startPoint x: 105, startPoint y: 95, endPoint x: 97, endPoint y: 95, distance: 7.4
click at [97, 95] on span "伍仔 | fiveson5" at bounding box center [122, 94] width 70 height 5
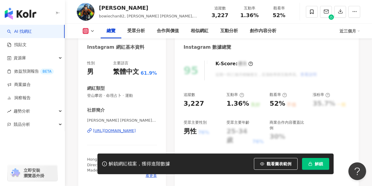
scroll to position [59, 0]
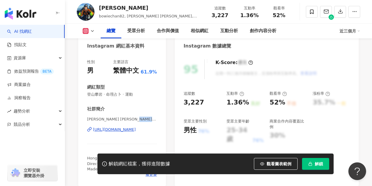
drag, startPoint x: 129, startPoint y: 121, endPoint x: 153, endPoint y: 120, distance: 24.2
click at [153, 120] on span "Bowie Chan Wing Wai | bowiechan82" at bounding box center [122, 119] width 70 height 5
copy span "bowiechan82"
drag, startPoint x: 189, startPoint y: 17, endPoint x: 201, endPoint y: 17, distance: 11.5
click at [197, 17] on span "bowiechan82, Bowie Chan Wing Wai, 陳永尉Bowie, 陳永尉" at bounding box center [148, 19] width 98 height 10
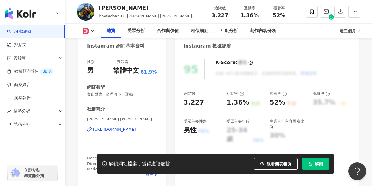
copy span "陳永尉"
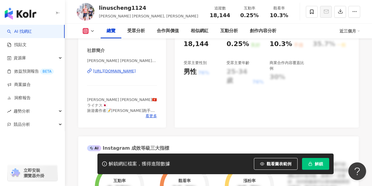
scroll to position [89, 0]
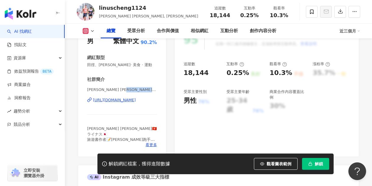
drag, startPoint x: 154, startPoint y: 89, endPoint x: 129, endPoint y: 87, distance: 24.6
click at [124, 90] on span "[PERSON_NAME] [PERSON_NAME] | linuscheng1124" at bounding box center [122, 89] width 70 height 5
copy span "linuscheng1124"
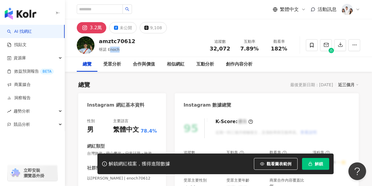
drag, startPoint x: 119, startPoint y: 51, endPoint x: 132, endPoint y: 51, distance: 13.0
click at [108, 50] on div "呀諾 Enoch" at bounding box center [117, 50] width 36 height 6
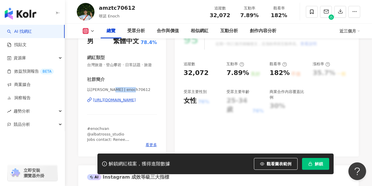
drag, startPoint x: 133, startPoint y: 97, endPoint x: 110, endPoint y: 94, distance: 23.5
click at [110, 92] on span "以諾 Enoch | enoch70612" at bounding box center [122, 89] width 70 height 5
copy span "enoch70612"
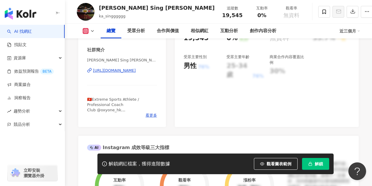
scroll to position [89, 0]
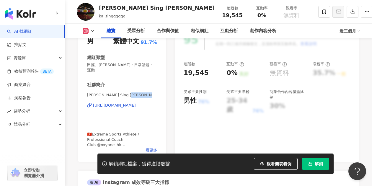
drag, startPoint x: 155, startPoint y: 97, endPoint x: 128, endPoint y: 95, distance: 27.2
click at [128, 95] on span "[PERSON_NAME] Sing [PERSON_NAME]| ka_singggggg" at bounding box center [122, 94] width 70 height 5
copy span "ka_singggggg"
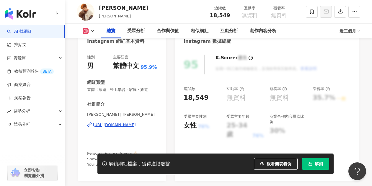
scroll to position [89, 0]
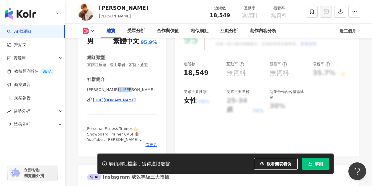
drag, startPoint x: 133, startPoint y: 90, endPoint x: 112, endPoint y: 89, distance: 21.0
click at [112, 89] on span "馬俊傑 Linus | linus_ma" at bounding box center [122, 89] width 70 height 5
copy span "linus_ma"
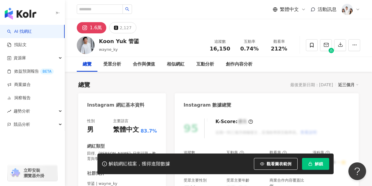
scroll to position [59, 0]
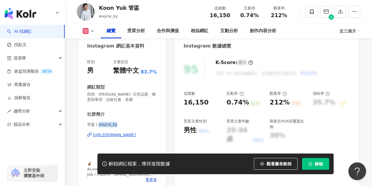
drag, startPoint x: 118, startPoint y: 127, endPoint x: 98, endPoint y: 126, distance: 19.2
click at [98, 126] on span "管鋈 | wayne_ky" at bounding box center [122, 125] width 70 height 6
copy span "wayne_ky"
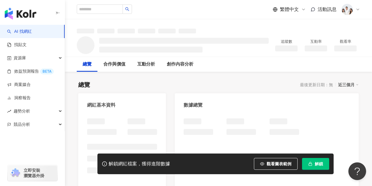
scroll to position [59, 0]
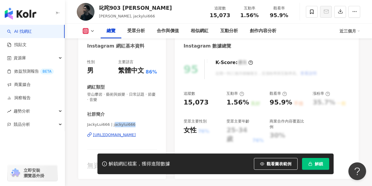
drag, startPoint x: 134, startPoint y: 123, endPoint x: 126, endPoint y: 98, distance: 25.9
click at [112, 123] on span "JackyLui666 | jackylui666" at bounding box center [122, 124] width 70 height 5
copy span "ackylui666"
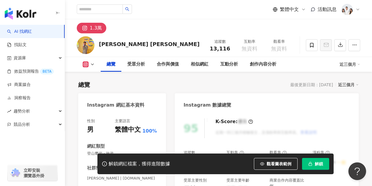
scroll to position [59, 0]
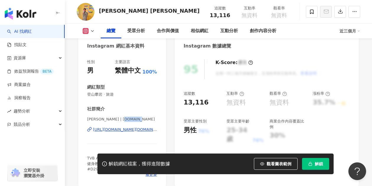
drag, startPoint x: 125, startPoint y: 120, endPoint x: 121, endPoint y: 120, distance: 3.3
click at [121, 120] on span "[PERSON_NAME] | [DOMAIN_NAME]" at bounding box center [122, 119] width 70 height 5
